Goal: Transaction & Acquisition: Purchase product/service

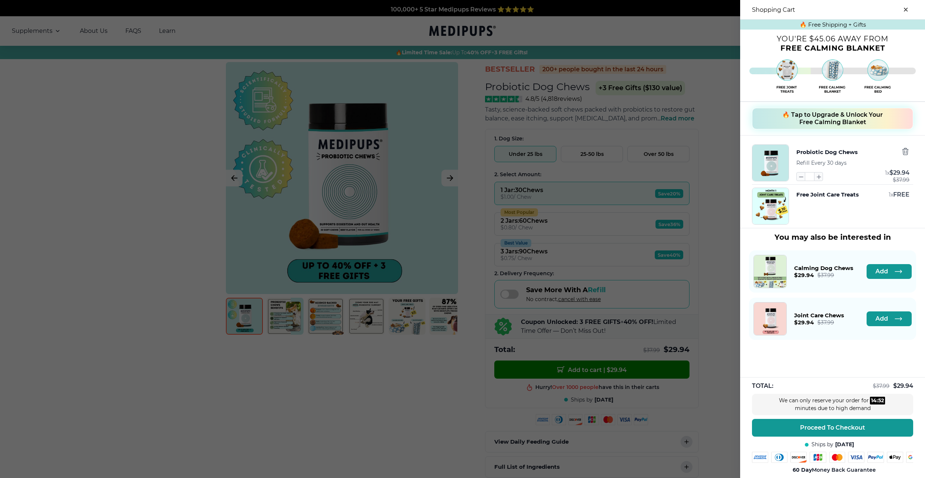
click at [908, 9] on button "close-cart" at bounding box center [905, 9] width 15 height 15
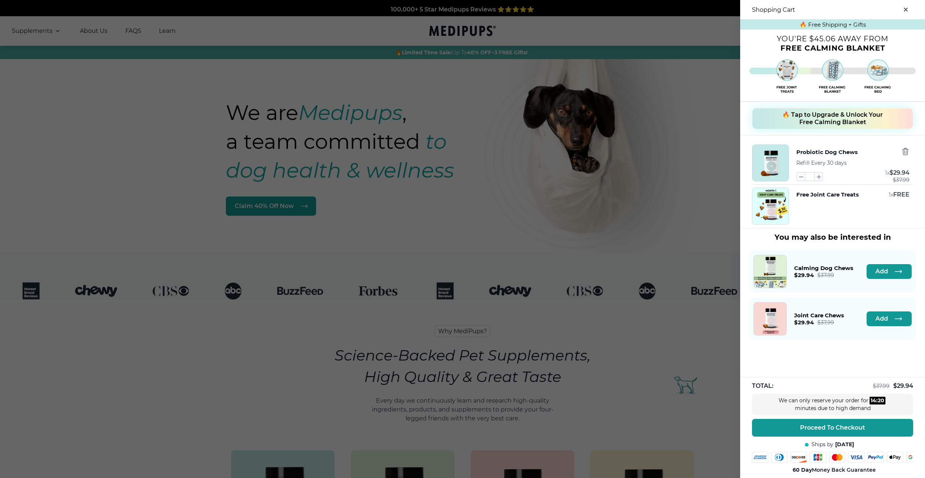
click at [143, 323] on div at bounding box center [462, 239] width 925 height 478
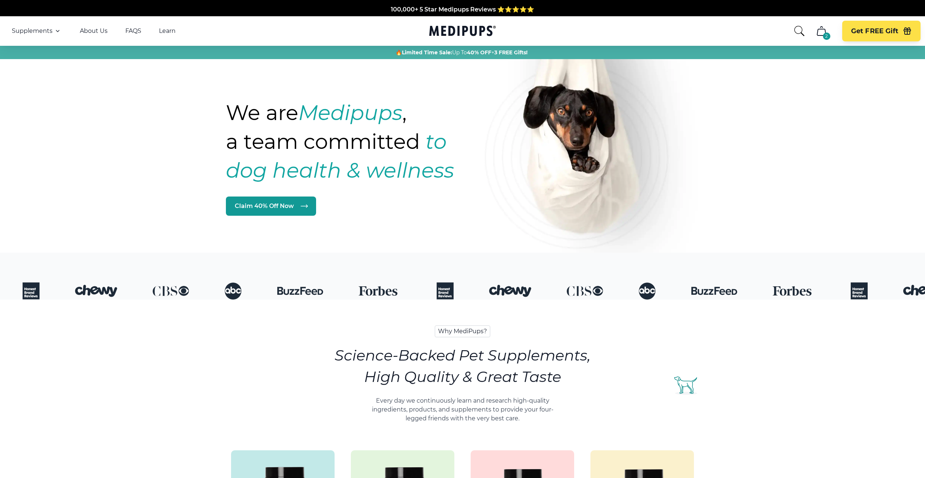
scroll to position [281, 0]
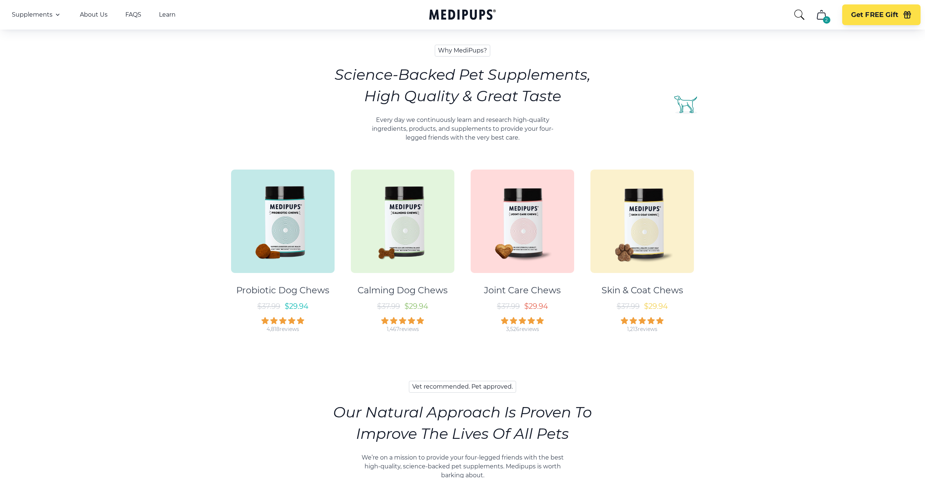
click at [403, 216] on img at bounding box center [403, 222] width 104 height 104
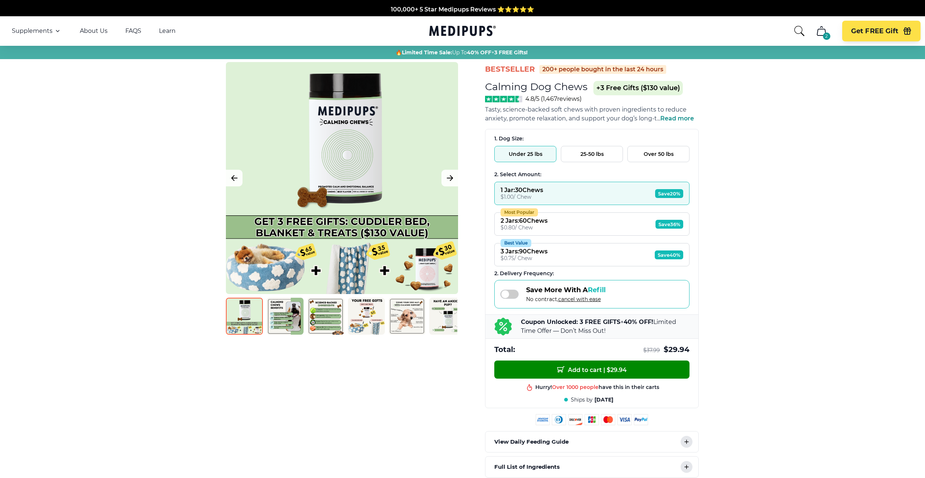
click at [820, 33] on icon "cart" at bounding box center [821, 31] width 12 height 12
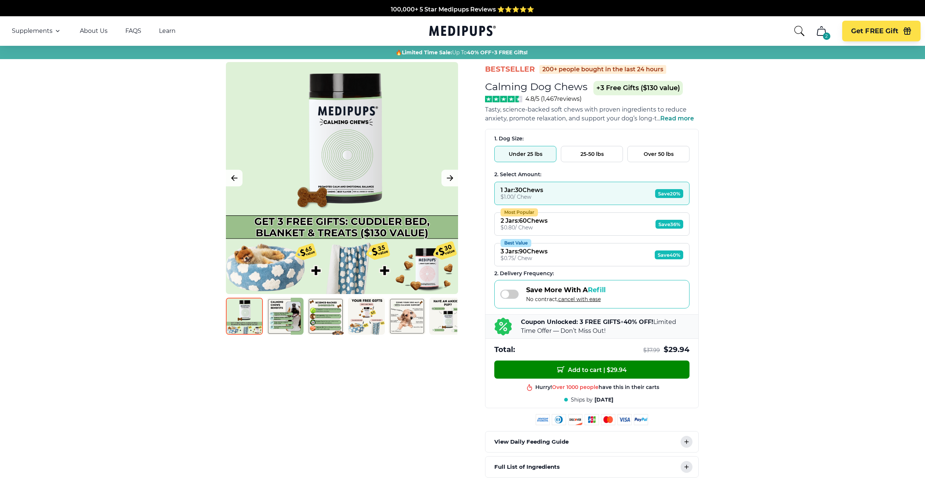
click at [823, 31] on icon "cart" at bounding box center [821, 31] width 12 height 12
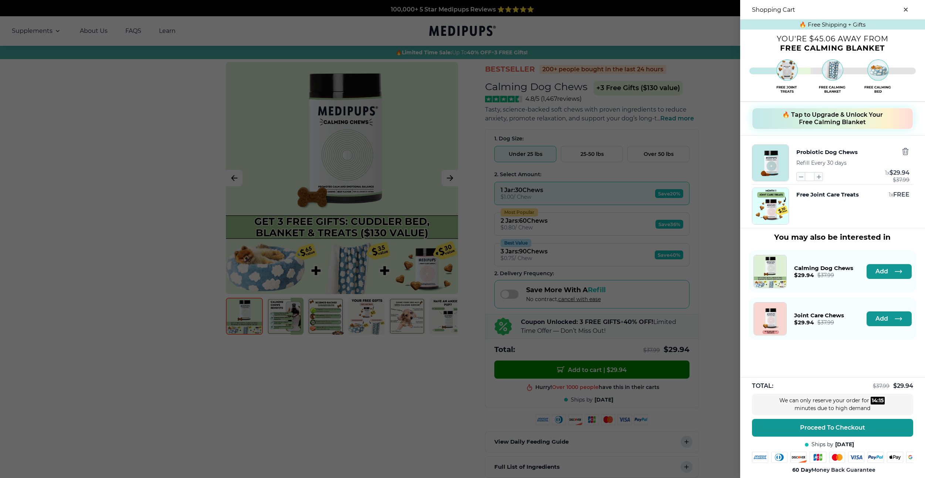
click at [836, 211] on div "Free Joint Care Treats 1 x FREE" at bounding box center [852, 206] width 113 height 37
click at [879, 270] on span "Add" at bounding box center [881, 271] width 13 height 7
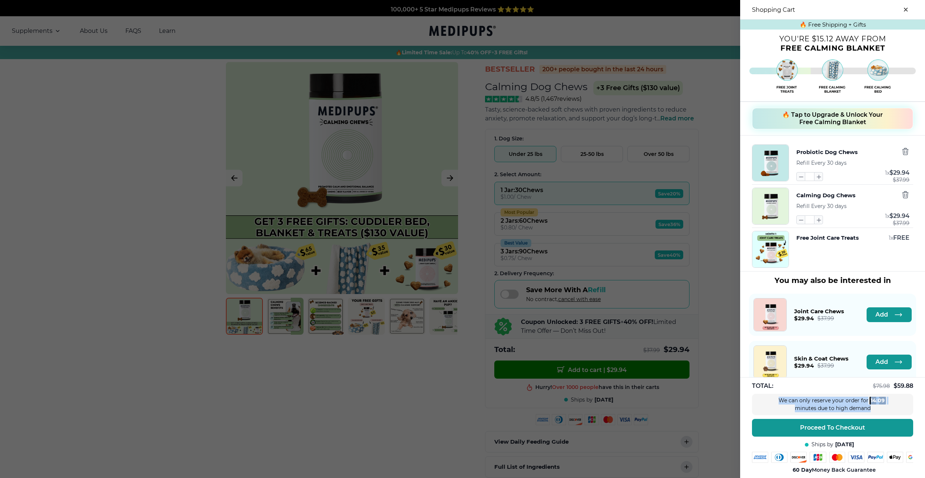
drag, startPoint x: 873, startPoint y: 408, endPoint x: 759, endPoint y: 402, distance: 114.0
click at [759, 402] on div "We can only reserve your order for 14 : 09 minutes due to high demand" at bounding box center [832, 404] width 161 height 21
click at [688, 379] on div at bounding box center [462, 239] width 925 height 478
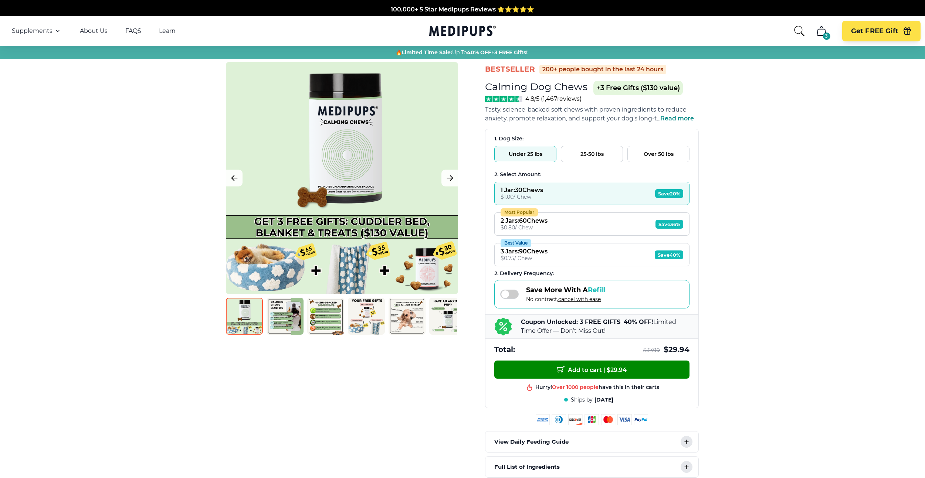
click at [820, 35] on icon "cart" at bounding box center [821, 31] width 12 height 12
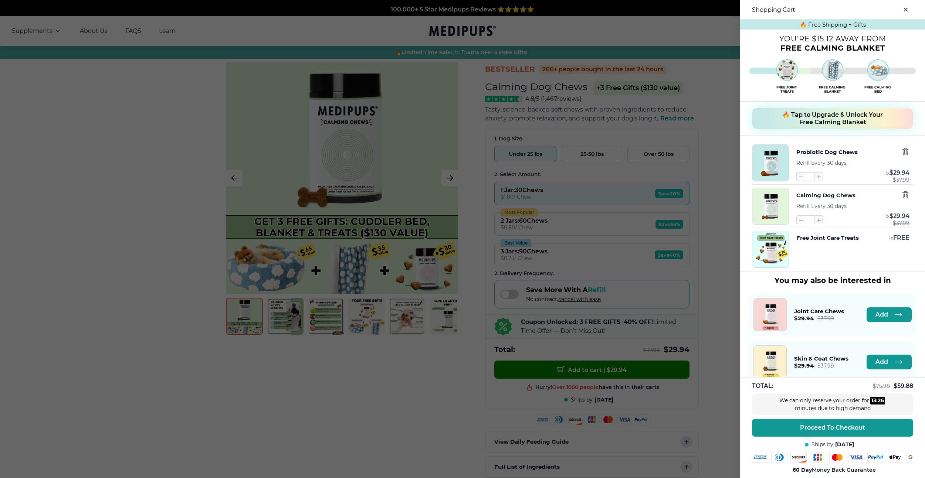
click at [864, 111] on button "🔥 Tap to Upgrade & Unlock Your Free Calming Blanket" at bounding box center [832, 118] width 161 height 21
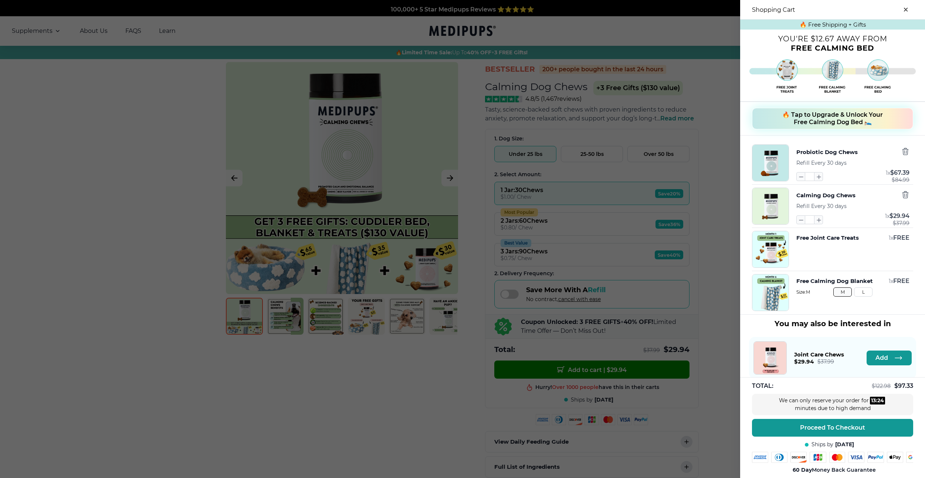
click at [875, 114] on span "🔥 Tap to Upgrade & Unlock Your Free Calming Dog Bed 🛌" at bounding box center [832, 118] width 101 height 15
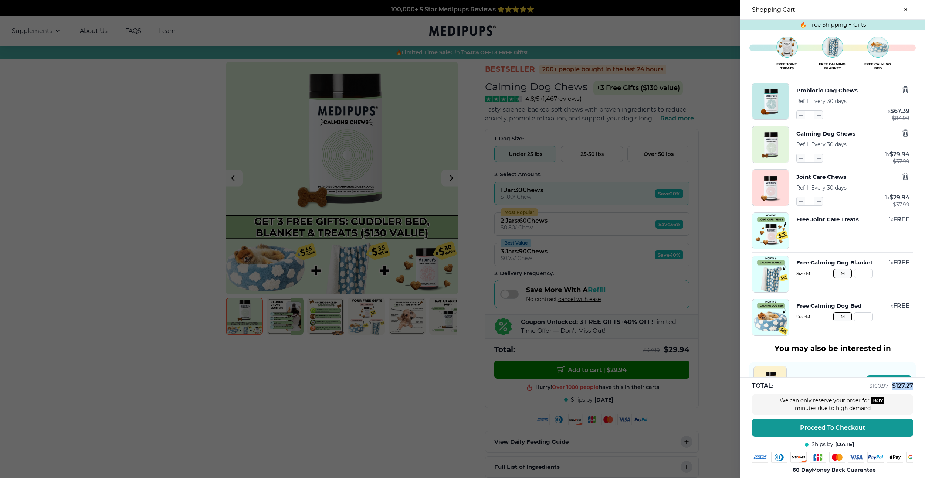
drag, startPoint x: 893, startPoint y: 386, endPoint x: 912, endPoint y: 387, distance: 18.9
click at [912, 387] on span "$ 127.27" at bounding box center [902, 386] width 21 height 7
click at [899, 388] on span "$ 127.27" at bounding box center [902, 386] width 21 height 7
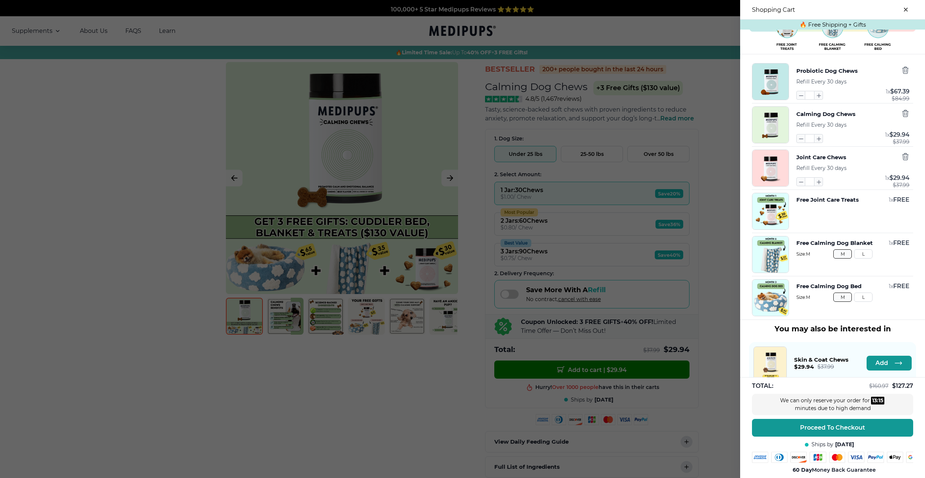
scroll to position [36, 0]
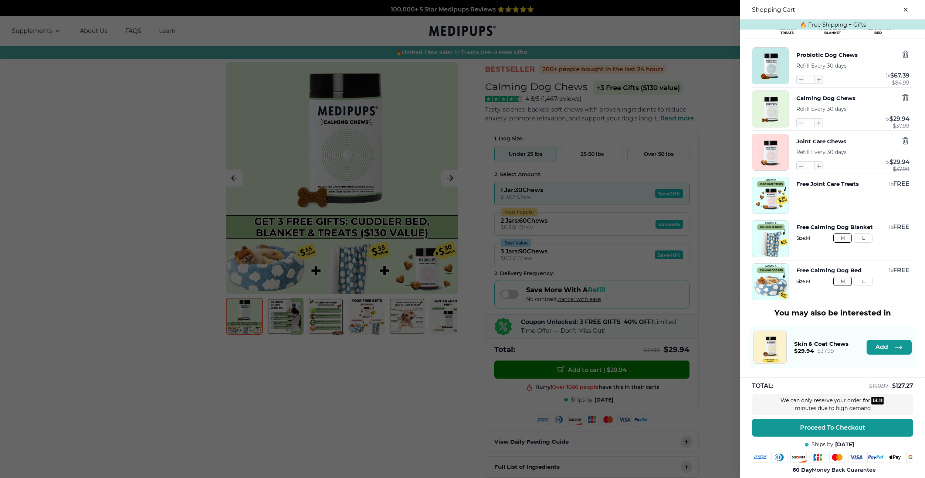
click at [860, 239] on button "L" at bounding box center [863, 238] width 18 height 9
click at [860, 280] on button "L" at bounding box center [863, 281] width 18 height 9
click at [845, 239] on button "M" at bounding box center [842, 238] width 18 height 9
click at [789, 207] on div "Free Joint Care Treats 1 x FREE" at bounding box center [832, 195] width 161 height 37
click at [784, 205] on img "button" at bounding box center [770, 195] width 36 height 36
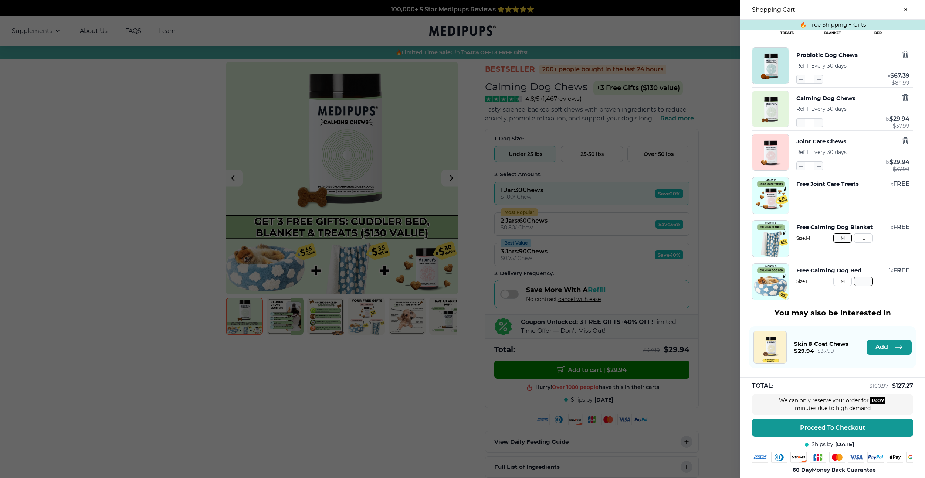
click at [771, 226] on img "button" at bounding box center [770, 239] width 36 height 36
drag, startPoint x: 771, startPoint y: 226, endPoint x: 771, endPoint y: 267, distance: 40.7
click at [771, 226] on img "button" at bounding box center [770, 239] width 36 height 36
click at [771, 269] on img "button" at bounding box center [770, 282] width 36 height 36
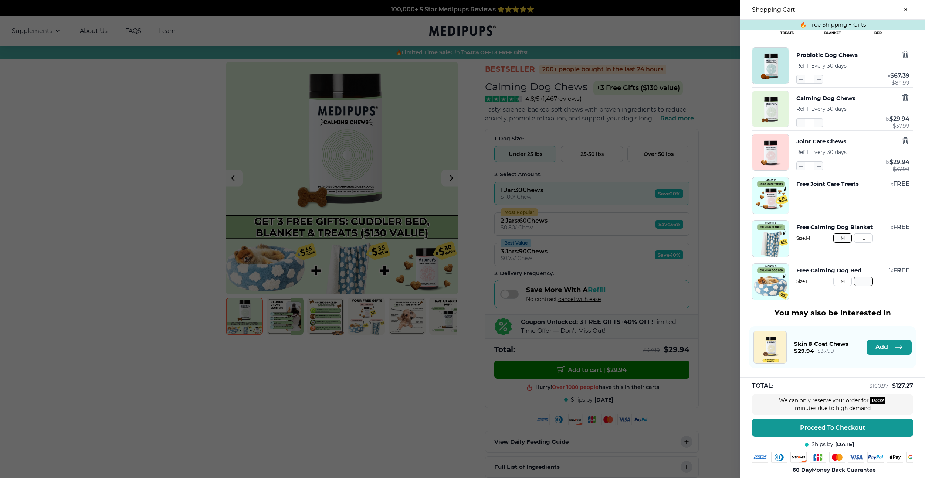
click at [659, 241] on div at bounding box center [462, 239] width 925 height 478
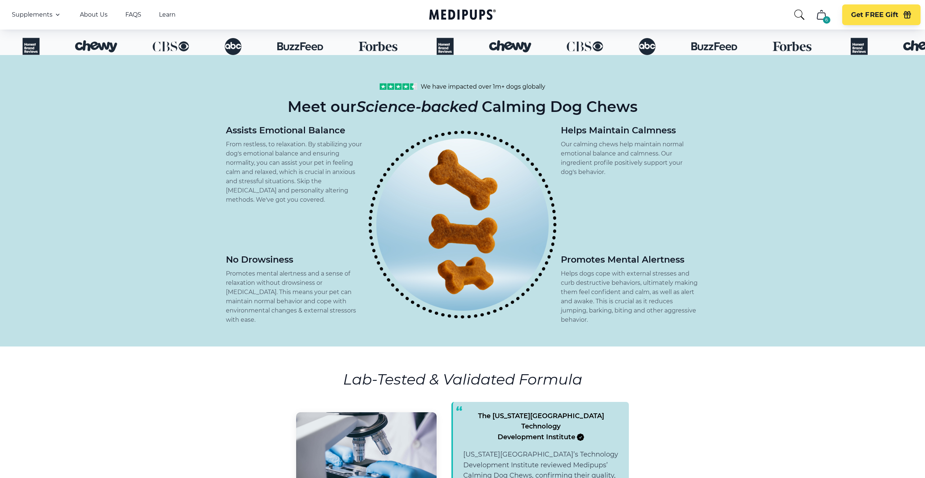
scroll to position [0, 0]
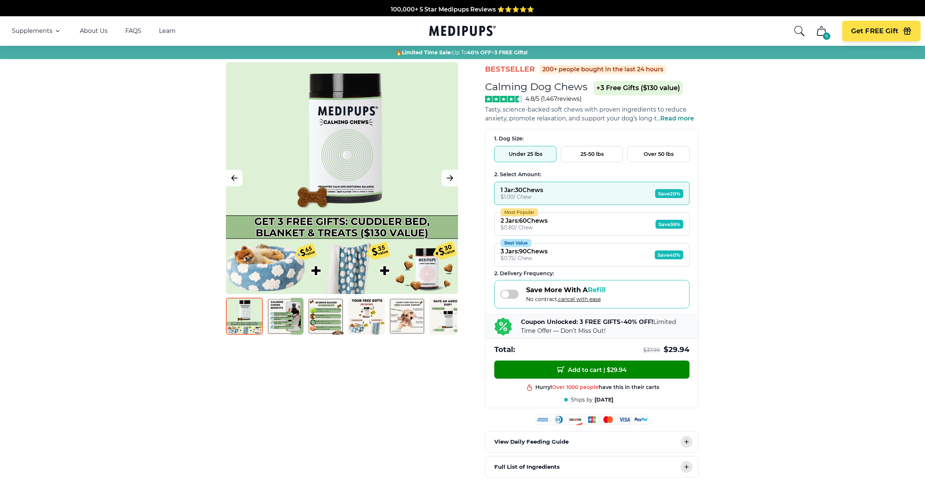
click at [310, 316] on img at bounding box center [325, 316] width 37 height 37
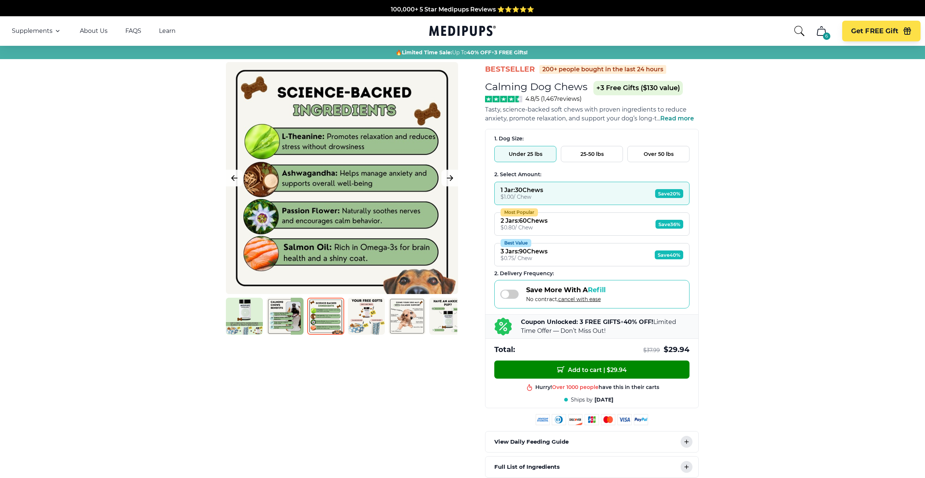
click at [289, 319] on img at bounding box center [285, 316] width 37 height 37
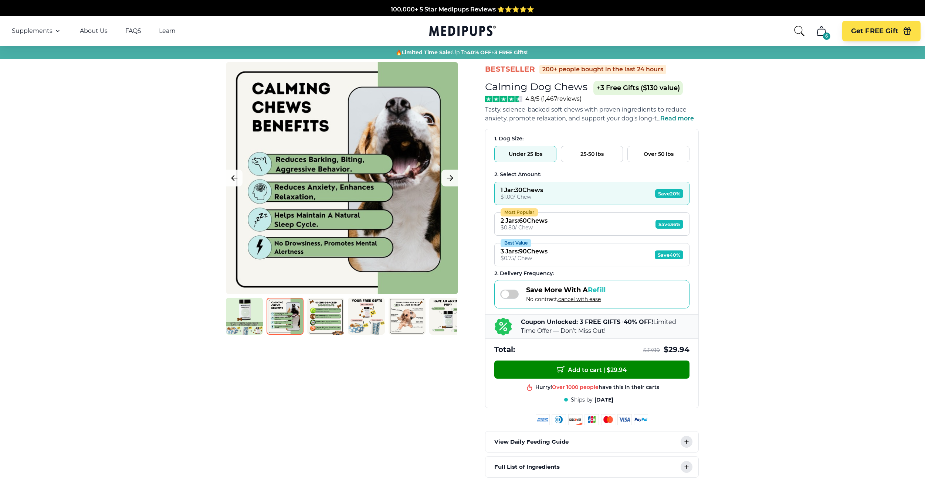
click at [247, 315] on img at bounding box center [244, 316] width 37 height 37
